Goal: Task Accomplishment & Management: Use online tool/utility

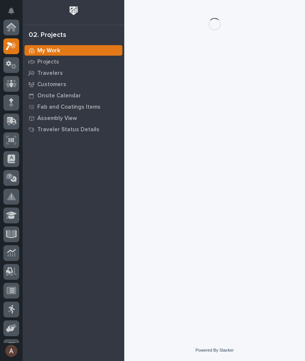
scroll to position [19, 0]
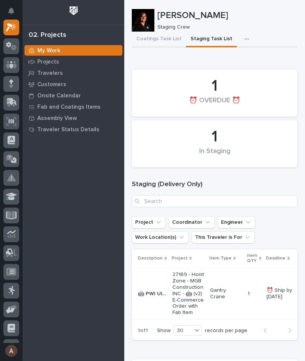
click at [12, 105] on icon at bounding box center [11, 102] width 11 height 9
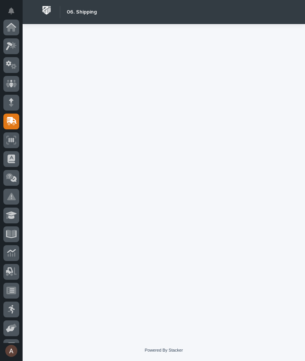
scroll to position [90, 0]
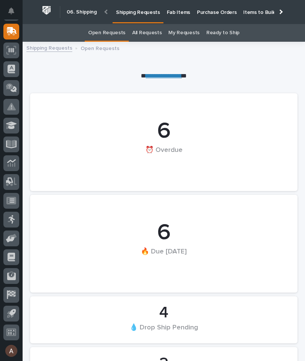
click at [179, 11] on p "Fab Items" at bounding box center [178, 8] width 23 height 16
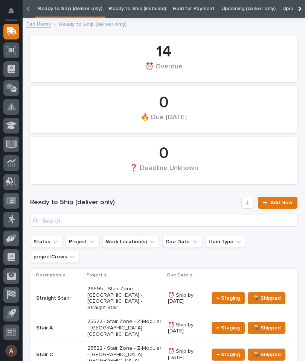
click at [300, 8] on div at bounding box center [298, 8] width 5 height 5
click at [233, 8] on link "All" at bounding box center [235, 9] width 5 height 18
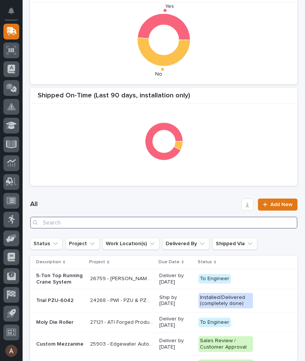
click at [179, 227] on input "Search" at bounding box center [163, 223] width 267 height 12
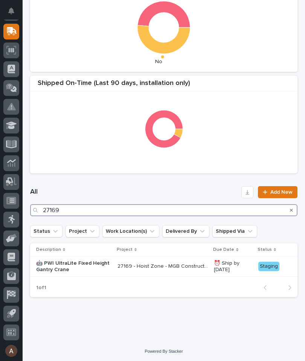
type input "27169"
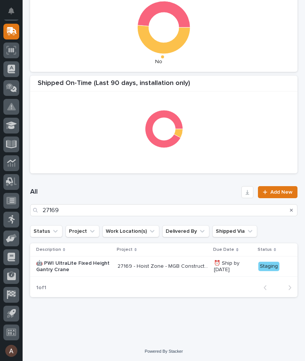
click at [192, 190] on h1 "All" at bounding box center [134, 192] width 208 height 9
click at [73, 265] on p "🤖 PWI UltraLite Fixed Height Gantry Crane" at bounding box center [73, 266] width 75 height 13
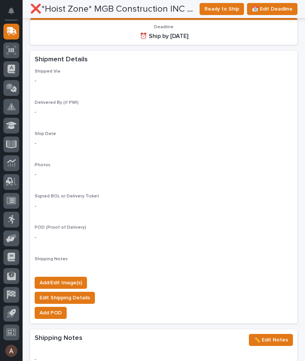
click at [76, 278] on span "Add/Edit Image(s)" at bounding box center [60, 282] width 43 height 9
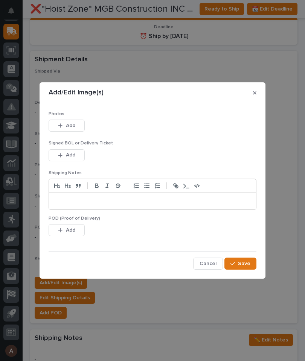
click at [77, 124] on button "Add" at bounding box center [67, 126] width 36 height 12
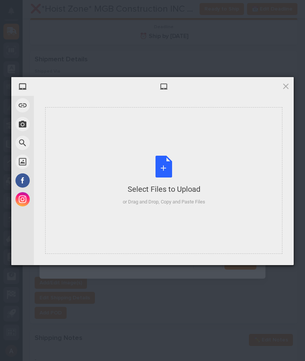
click at [231, 166] on div "Select Files to Upload or Drag and Drop, Copy and Paste Files" at bounding box center [163, 180] width 237 height 147
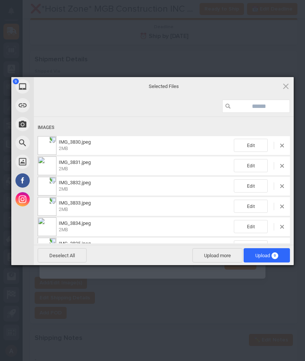
click at [273, 255] on span "9" at bounding box center [274, 255] width 7 height 7
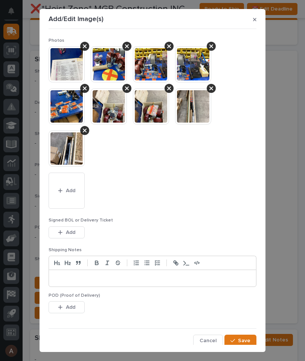
click at [241, 338] on span "Save" at bounding box center [244, 340] width 12 height 7
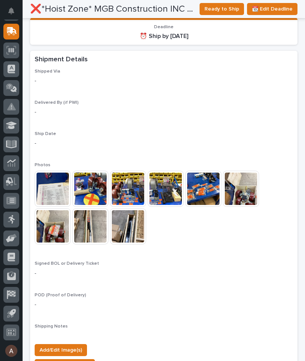
click at [56, 181] on img at bounding box center [53, 189] width 36 height 36
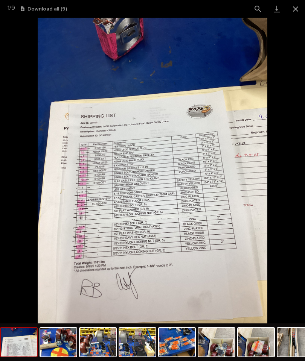
click at [299, 6] on button "Close gallery" at bounding box center [295, 9] width 19 height 18
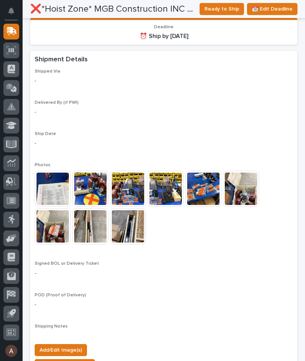
click at [228, 6] on span "Ready to Ship" at bounding box center [221, 9] width 35 height 9
